Goal: Task Accomplishment & Management: Complete application form

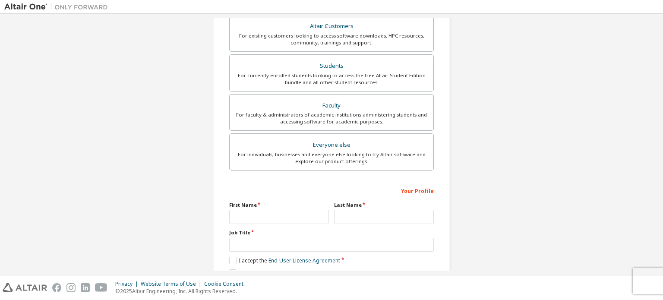
scroll to position [173, 0]
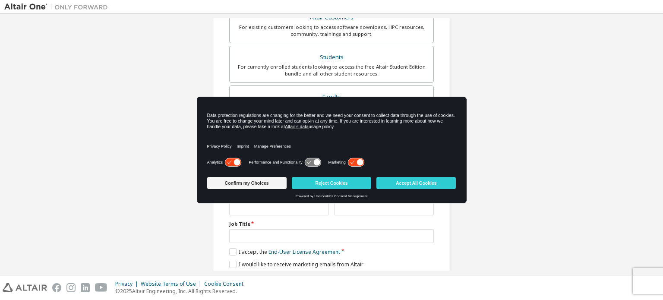
click at [354, 162] on icon at bounding box center [356, 162] width 16 height 8
click at [410, 179] on button "Accept All Cookies" at bounding box center [416, 183] width 79 height 12
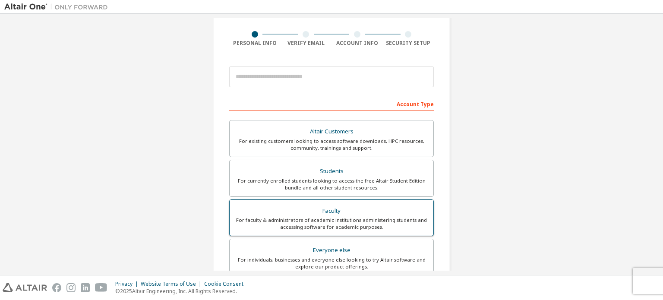
scroll to position [86, 0]
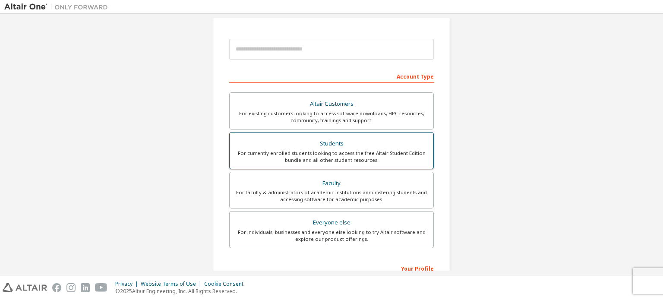
click at [342, 154] on div "For currently enrolled students looking to access the free Altair Student Editi…" at bounding box center [331, 157] width 193 height 14
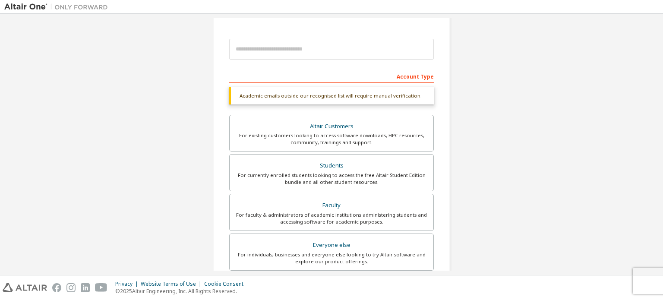
scroll to position [130, 0]
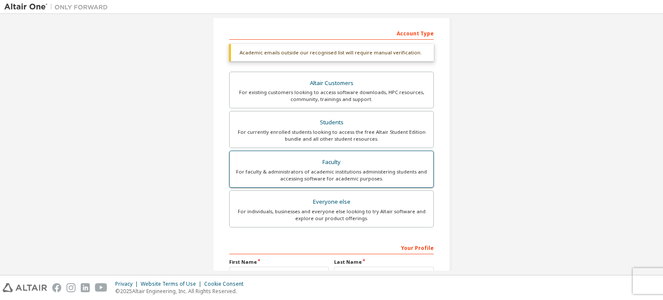
click at [331, 168] on div "For faculty & administrators of academic institutions administering students an…" at bounding box center [331, 175] width 193 height 14
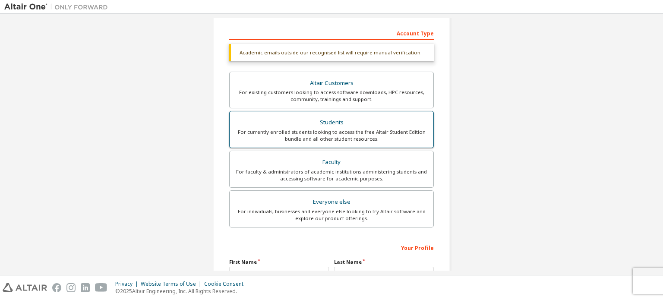
click at [328, 143] on label "Students For currently enrolled students looking to access the free Altair Stud…" at bounding box center [331, 129] width 205 height 37
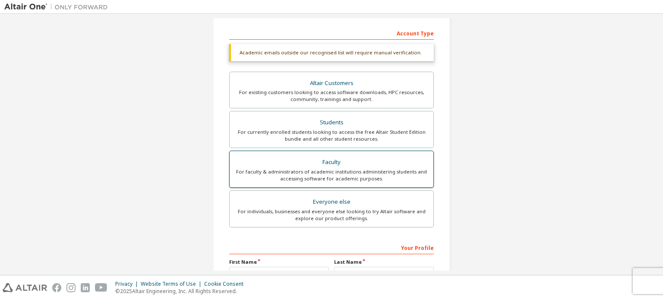
click at [333, 166] on div "Faculty" at bounding box center [331, 162] width 193 height 12
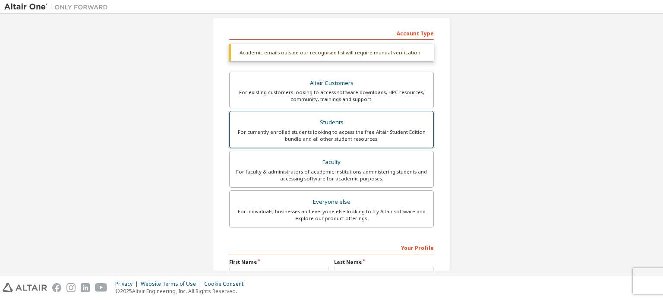
click at [332, 134] on div "For currently enrolled students looking to access the free Altair Student Editi…" at bounding box center [331, 136] width 193 height 14
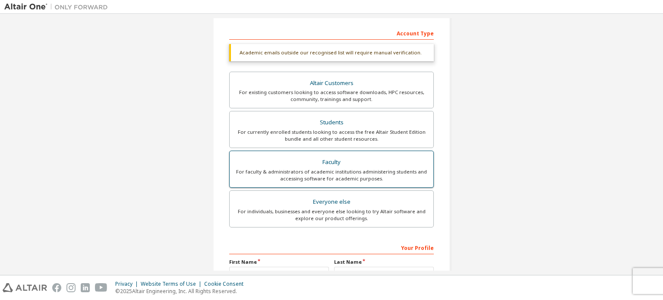
click at [337, 171] on div "For faculty & administrators of academic institutions administering students an…" at bounding box center [331, 175] width 193 height 14
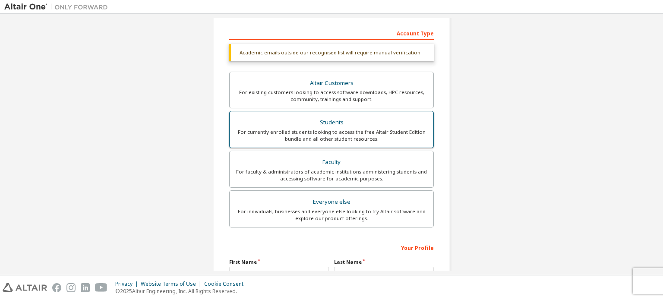
click at [338, 142] on label "Students For currently enrolled students looking to access the free Altair Stud…" at bounding box center [331, 129] width 205 height 37
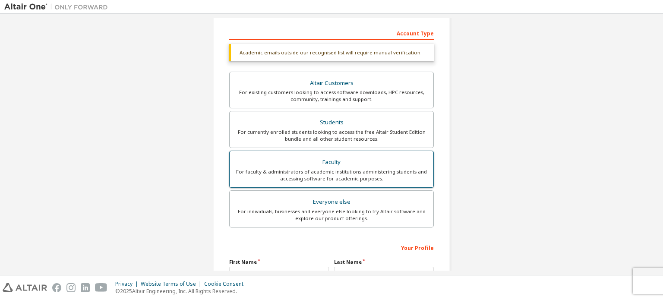
click at [340, 166] on div "Faculty" at bounding box center [331, 162] width 193 height 12
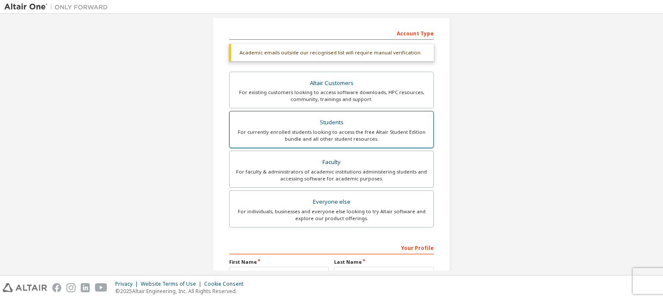
click at [342, 142] on div "For currently enrolled students looking to access the free Altair Student Editi…" at bounding box center [331, 136] width 193 height 14
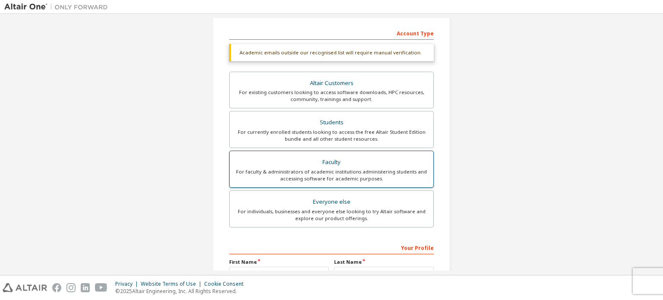
click at [343, 166] on div "Faculty" at bounding box center [331, 162] width 193 height 12
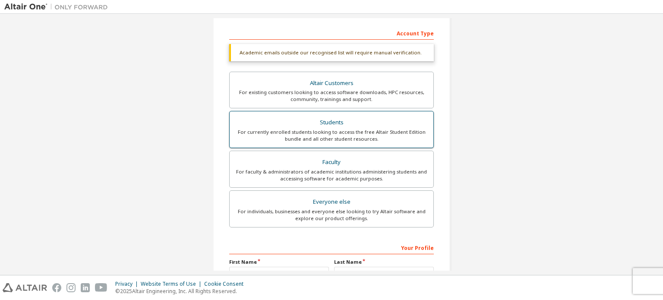
click at [344, 145] on label "Students For currently enrolled students looking to access the free Altair Stud…" at bounding box center [331, 129] width 205 height 37
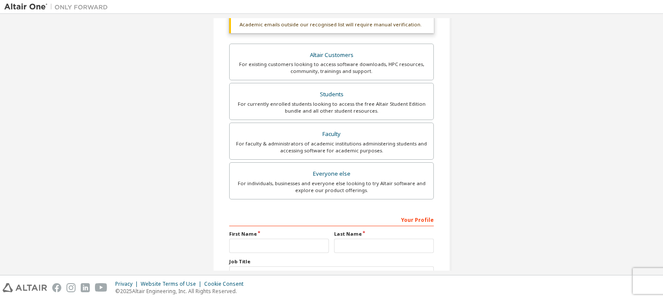
scroll to position [43, 0]
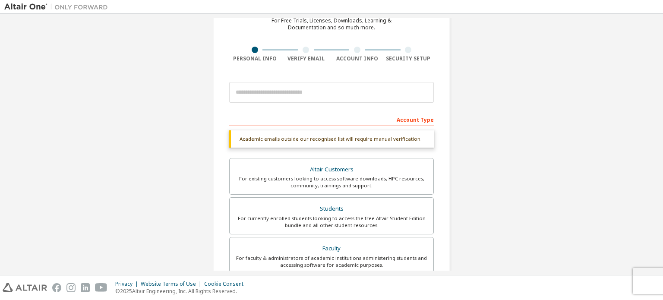
click at [274, 116] on div "Account Type" at bounding box center [331, 119] width 205 height 14
click at [330, 246] on div "Faculty" at bounding box center [331, 249] width 193 height 12
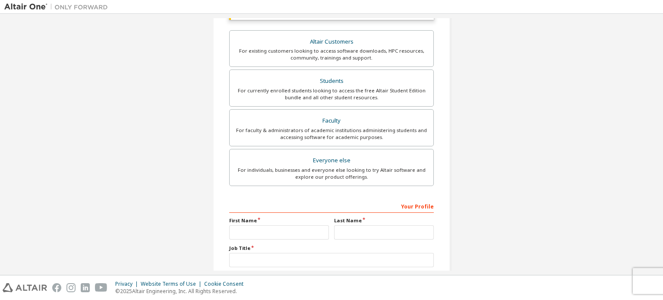
scroll to position [173, 0]
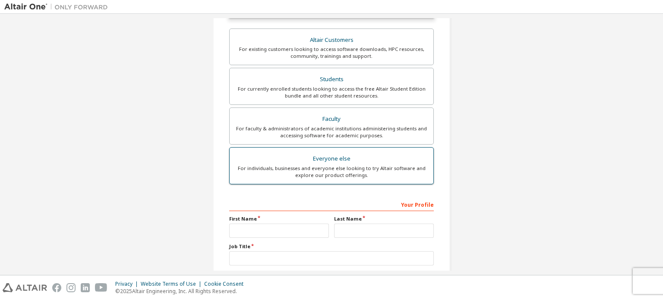
click at [325, 168] on div "For individuals, businesses and everyone else looking to try Altair software an…" at bounding box center [331, 172] width 193 height 14
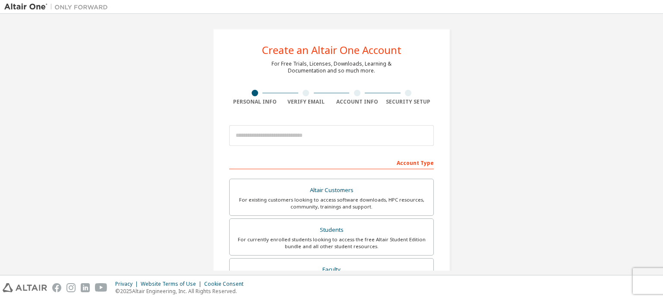
scroll to position [86, 0]
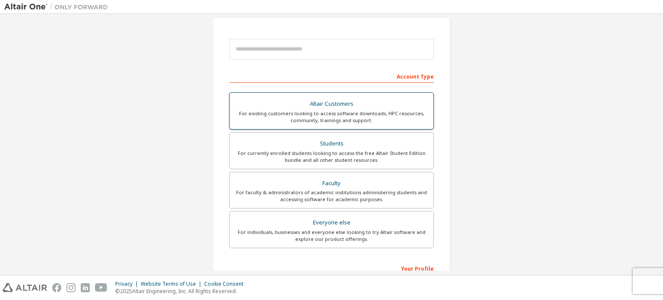
click at [347, 117] on div "For existing customers looking to access software downloads, HPC resources, com…" at bounding box center [331, 117] width 193 height 14
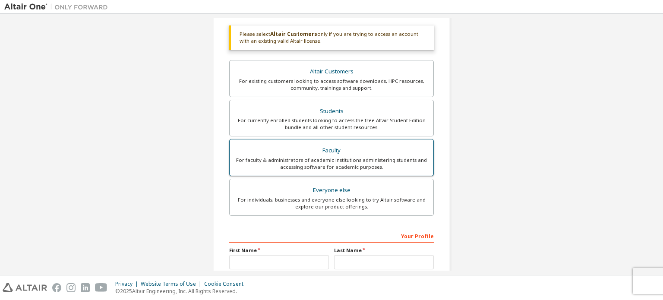
scroll to position [146, 0]
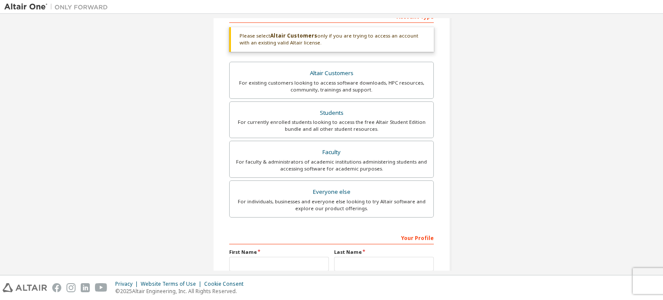
drag, startPoint x: 324, startPoint y: 208, endPoint x: 325, endPoint y: 201, distance: 7.0
click at [324, 207] on div "For individuals, businesses and everyone else looking to try Altair software an…" at bounding box center [331, 205] width 193 height 14
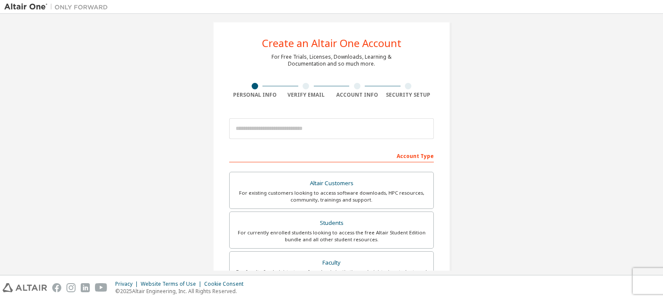
scroll to position [0, 0]
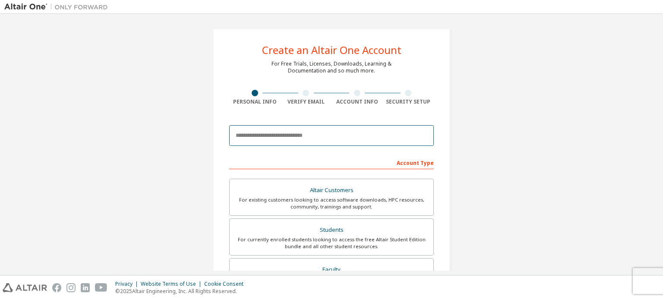
click at [311, 130] on input "email" at bounding box center [331, 135] width 205 height 21
type input "**********"
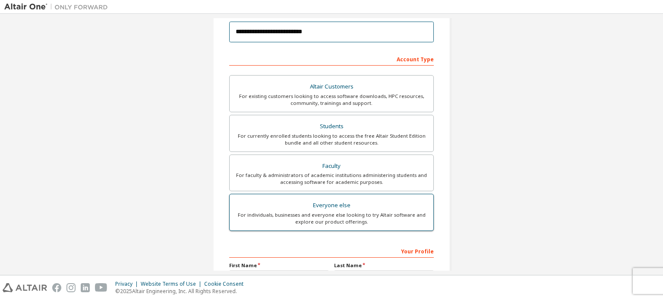
scroll to position [203, 0]
